Goal: Task Accomplishment & Management: Manage account settings

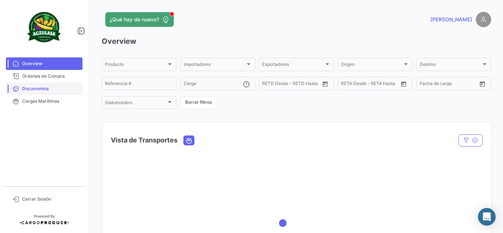
click at [29, 84] on link "Documentos" at bounding box center [44, 89] width 77 height 13
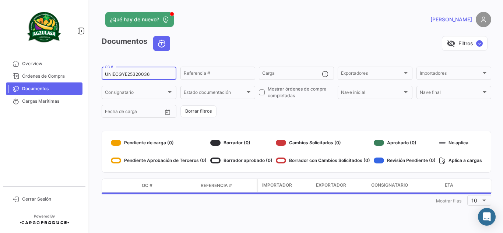
click at [127, 75] on input "UNIECGYE25320036" at bounding box center [139, 74] width 68 height 5
click at [127, 74] on input "UNIECGYE25320036" at bounding box center [139, 74] width 68 height 5
paste input "UNIECGYE25320066"
type input "UNIECGYE25320066"
click at [247, 52] on div "Documentos visibility_off Filtros ✓" at bounding box center [297, 46] width 390 height 21
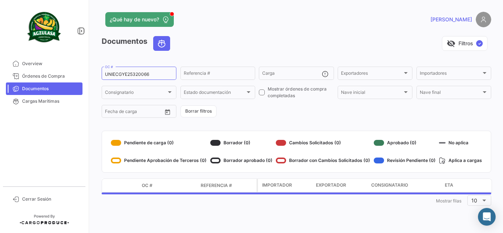
click at [260, 39] on div "visibility_off Filtros ✓" at bounding box center [333, 43] width 315 height 15
click at [360, 31] on app-header "¿Qué hay de nuevo? [PERSON_NAME]" at bounding box center [297, 24] width 390 height 24
click at [274, 44] on div "visibility_off Filtros ✓" at bounding box center [333, 43] width 315 height 15
click at [271, 42] on div "visibility_off Filtros ✓" at bounding box center [333, 43] width 315 height 15
click at [271, 39] on div "visibility_off Filtros ✓" at bounding box center [333, 43] width 315 height 15
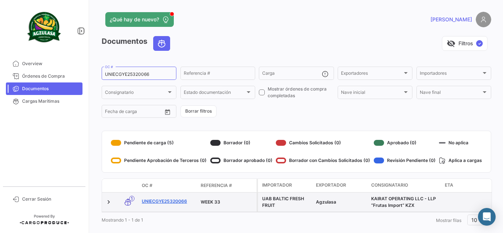
click at [175, 200] on link "UNIECGYE25320066" at bounding box center [168, 201] width 53 height 7
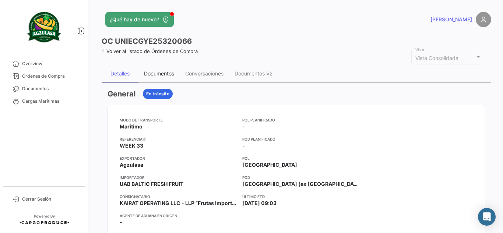
click at [147, 72] on div "Documentos" at bounding box center [159, 73] width 30 height 6
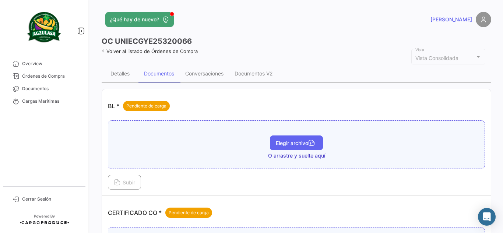
click at [285, 150] on button "Elegir archivo" at bounding box center [296, 143] width 53 height 15
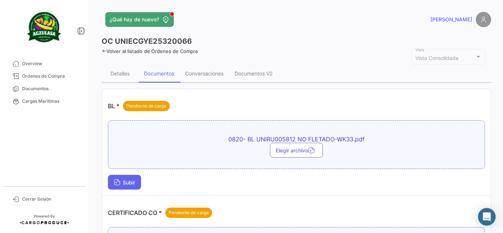
click at [132, 183] on span "Subir" at bounding box center [124, 182] width 21 height 6
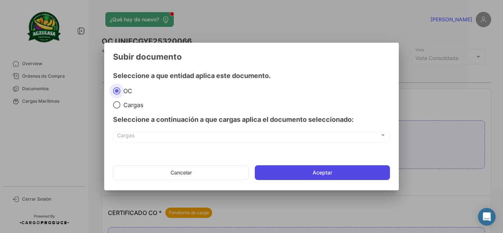
click at [274, 174] on button "Aceptar" at bounding box center [322, 172] width 135 height 15
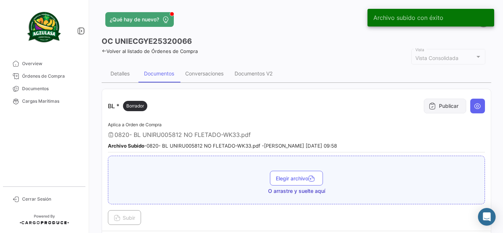
click at [440, 110] on button "Publicar" at bounding box center [445, 106] width 42 height 15
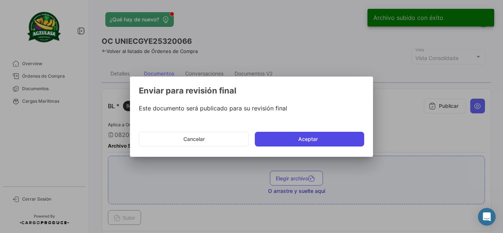
click at [299, 138] on button "Aceptar" at bounding box center [309, 139] width 109 height 15
